Goal: Information Seeking & Learning: Learn about a topic

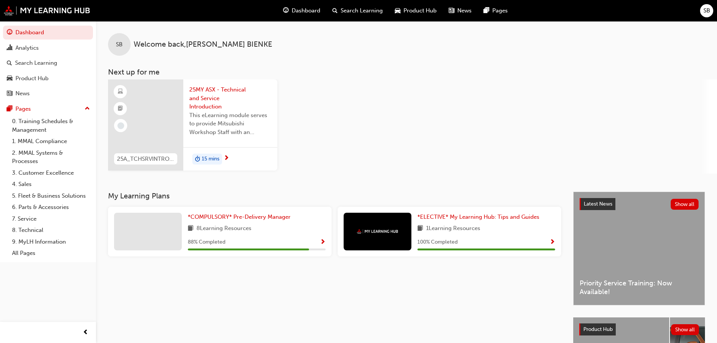
click at [213, 93] on span "25MY ASX - Technical and Service Introduction" at bounding box center [230, 98] width 82 height 26
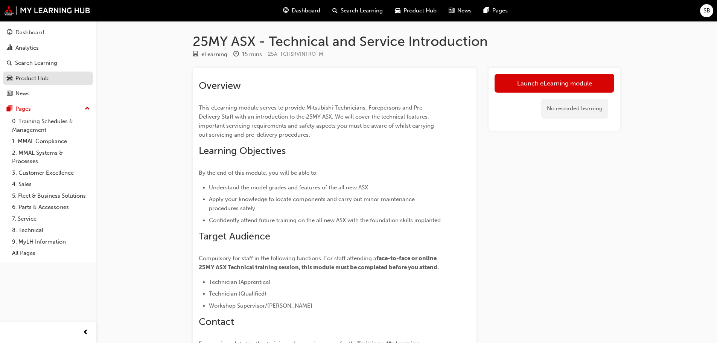
click at [50, 78] on div "Product Hub" at bounding box center [48, 78] width 82 height 9
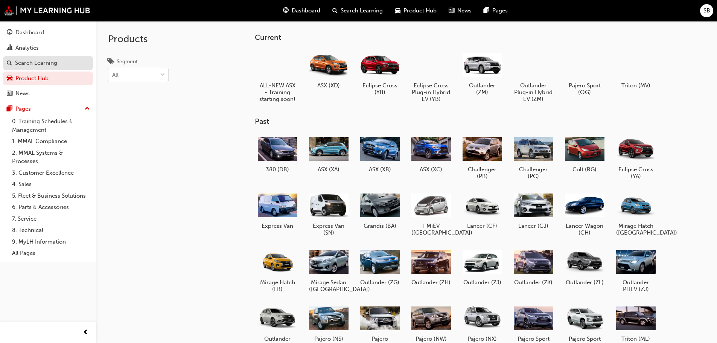
click at [43, 64] on div "Search Learning" at bounding box center [36, 63] width 42 height 9
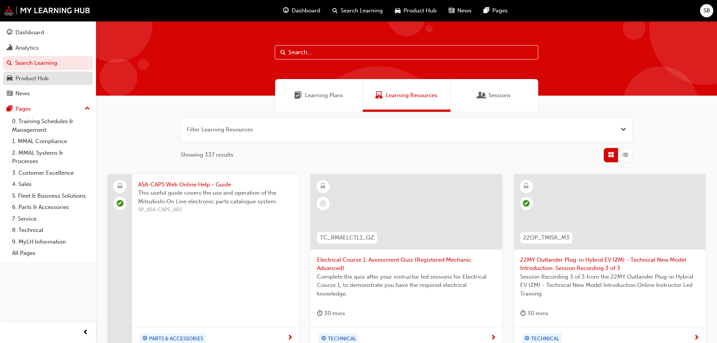
click at [33, 77] on div "Product Hub" at bounding box center [31, 78] width 33 height 9
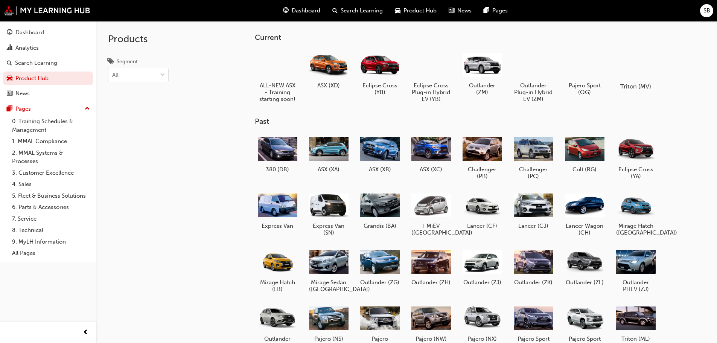
click at [635, 64] on div at bounding box center [635, 65] width 42 height 30
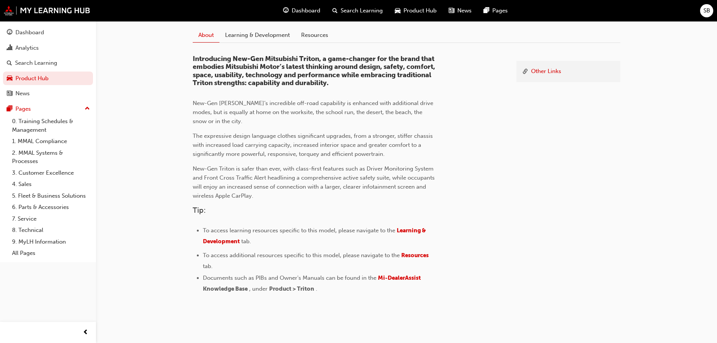
scroll to position [204, 0]
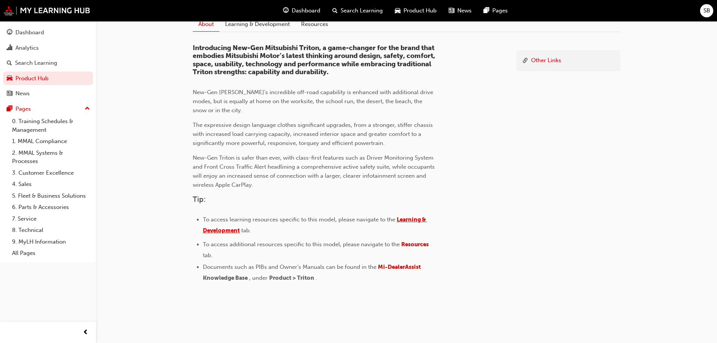
click at [420, 222] on span "Learning & Development" at bounding box center [315, 225] width 224 height 18
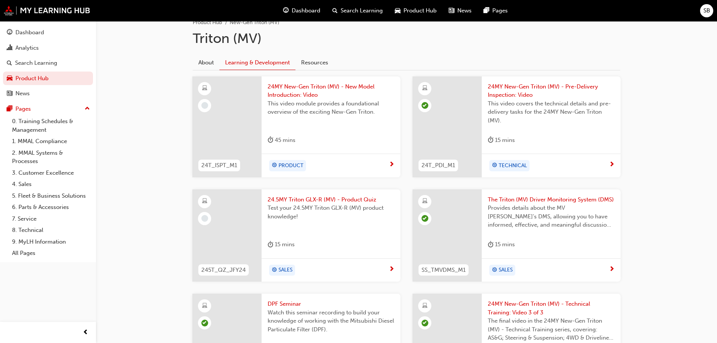
scroll to position [151, 0]
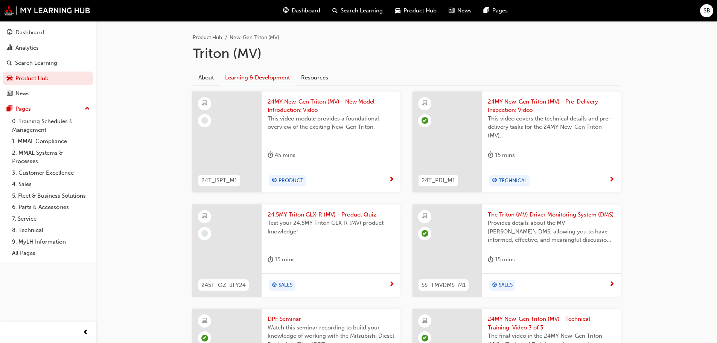
click at [509, 105] on span "24MY New-Gen Triton (MV) - Pre-Delivery Inspection: Video" at bounding box center [551, 105] width 127 height 17
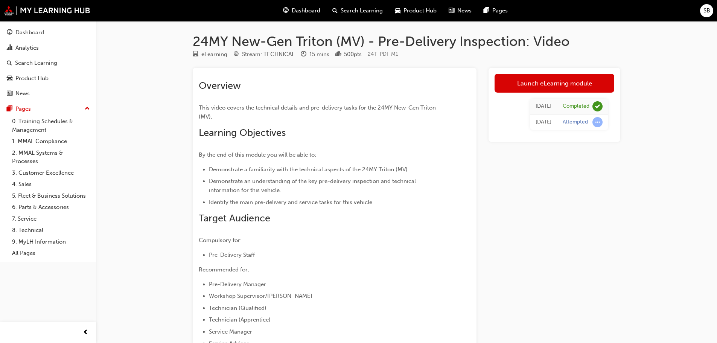
scroll to position [151, 0]
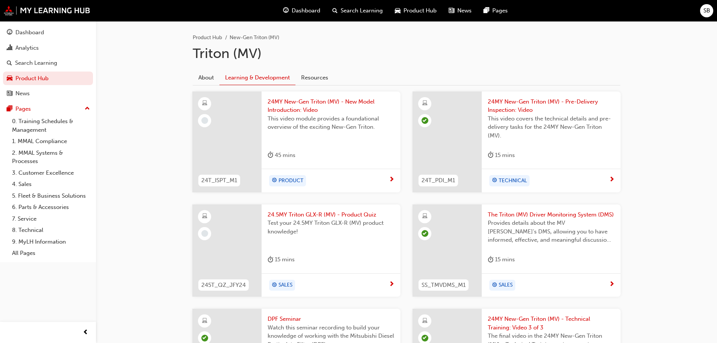
click at [511, 106] on span "24MY New-Gen Triton (MV) - Pre-Delivery Inspection: Video" at bounding box center [551, 105] width 127 height 17
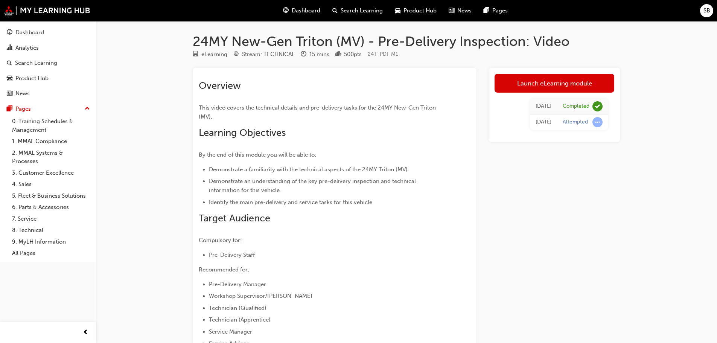
scroll to position [151, 0]
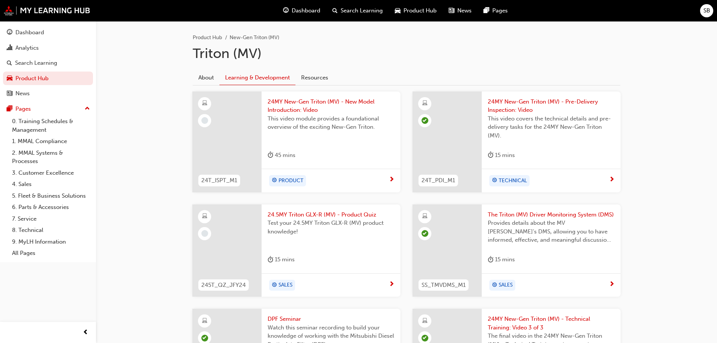
click at [292, 109] on span "24MY New-Gen Triton (MV) - New Model Introduction: Video" at bounding box center [331, 105] width 127 height 17
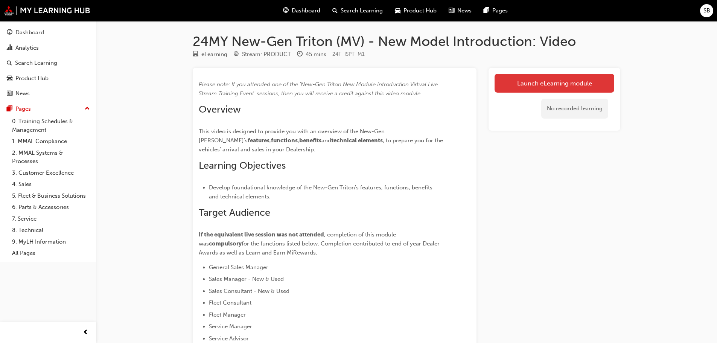
click at [556, 81] on link "Launch eLearning module" at bounding box center [554, 83] width 120 height 19
